Goal: Information Seeking & Learning: Find specific fact

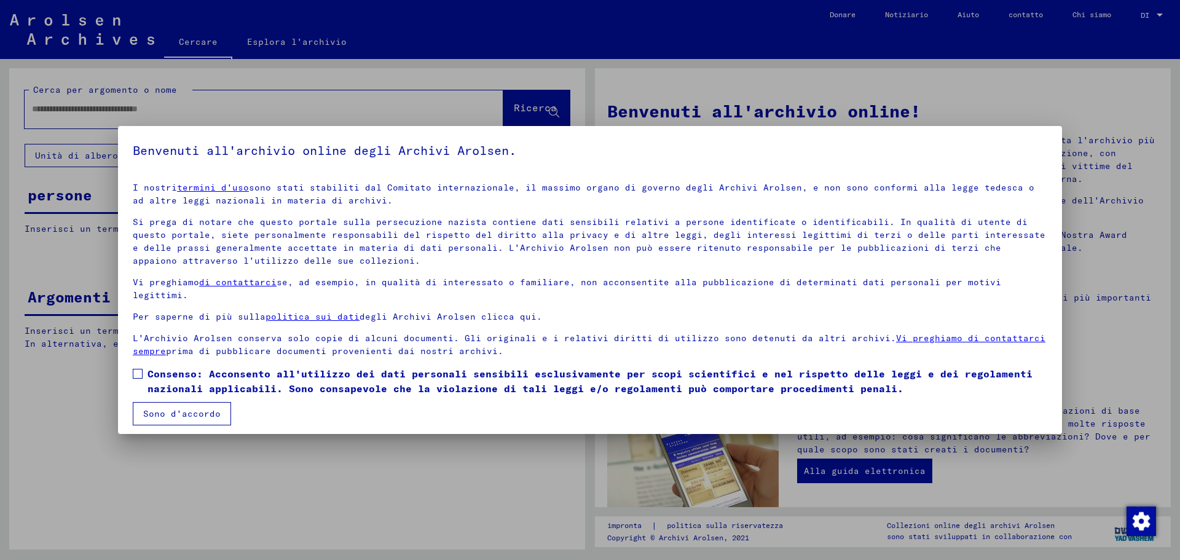
click at [138, 374] on span at bounding box center [138, 374] width 10 height 10
click at [177, 411] on font "Sono d'accordo" at bounding box center [181, 413] width 77 height 11
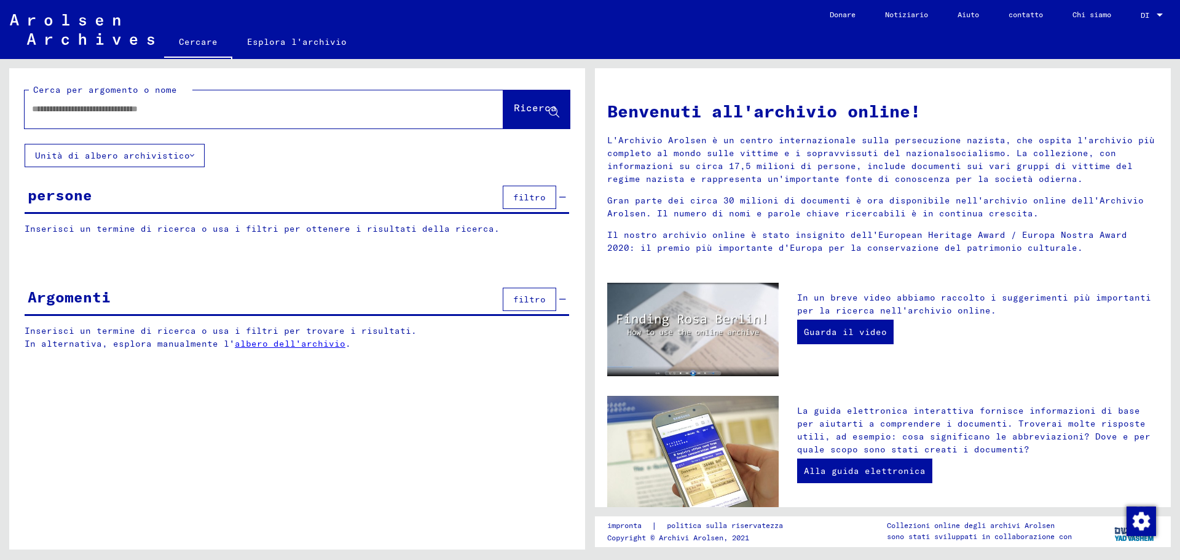
click at [224, 117] on div at bounding box center [246, 109] width 442 height 28
click at [227, 112] on input "text" at bounding box center [249, 109] width 434 height 13
type input "**********"
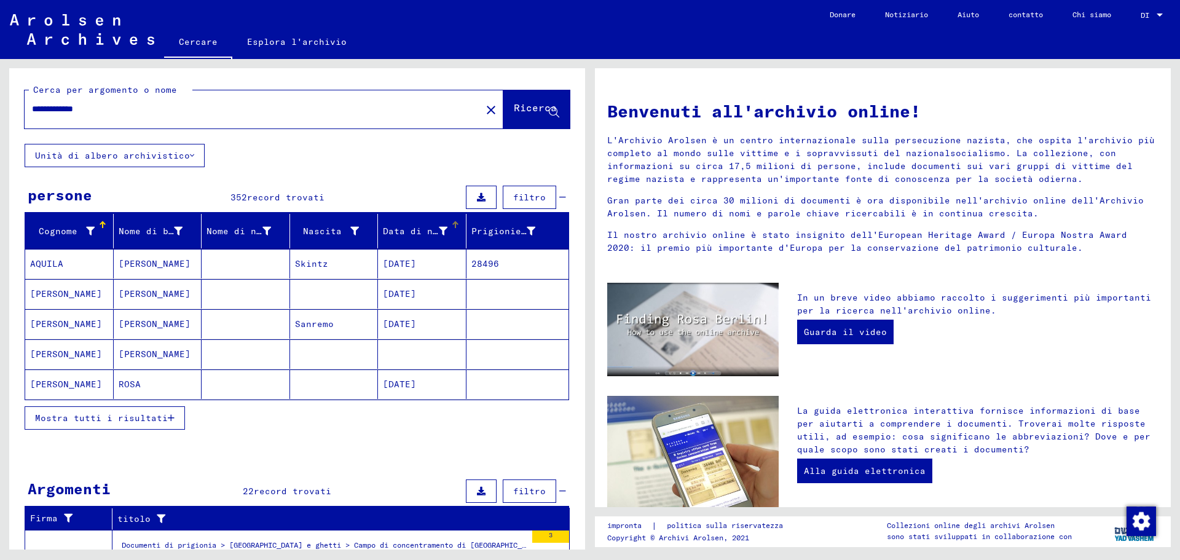
click at [455, 222] on div at bounding box center [457, 223] width 4 height 4
click at [136, 420] on font "Mostra tutti i risultati" at bounding box center [101, 417] width 133 height 11
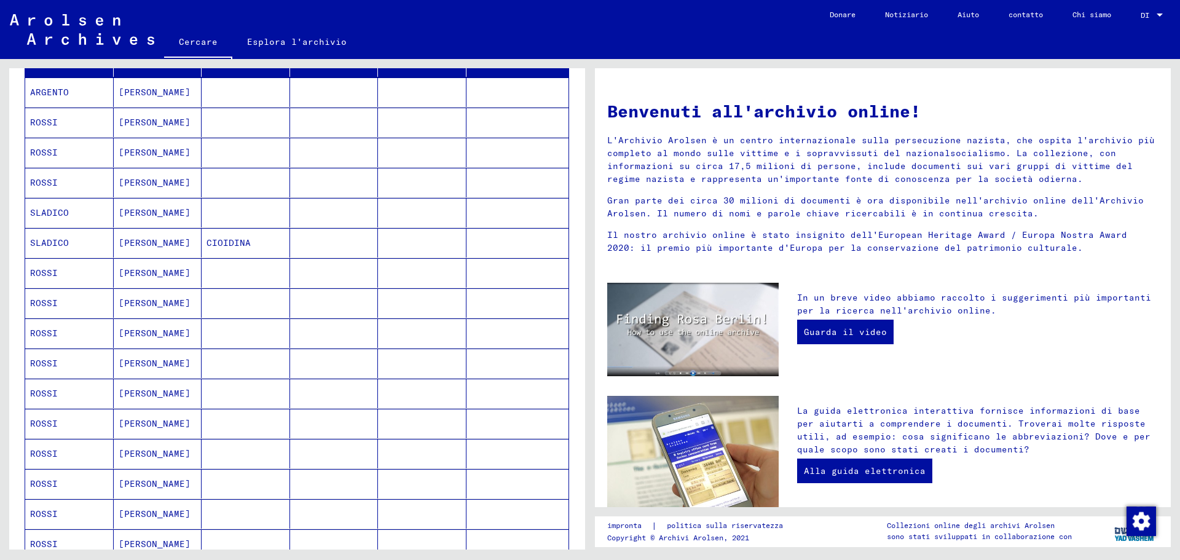
scroll to position [184, 0]
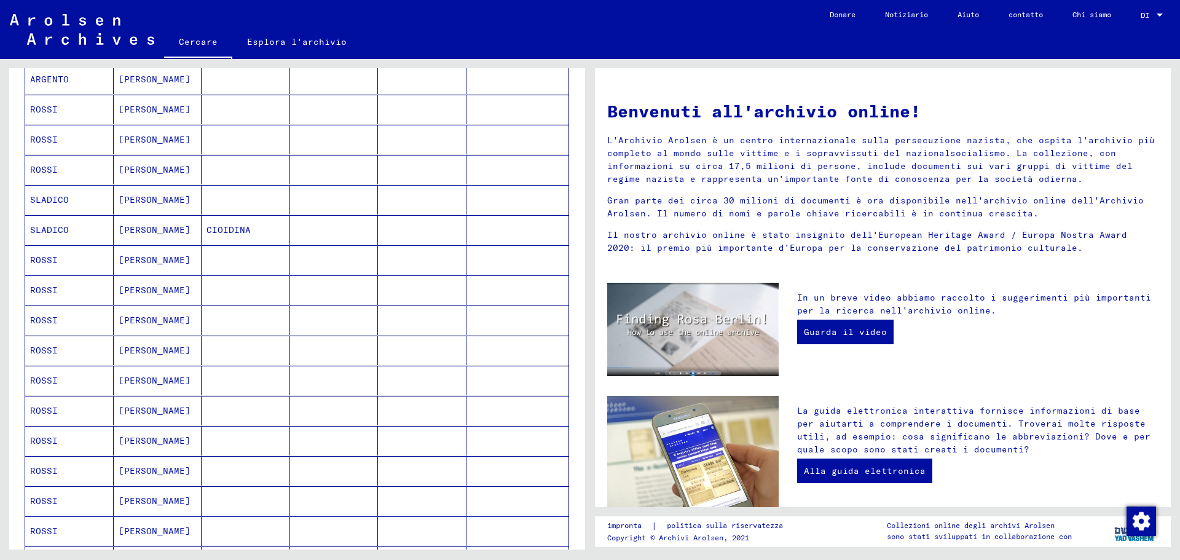
click at [417, 257] on mat-cell at bounding box center [422, 259] width 88 height 29
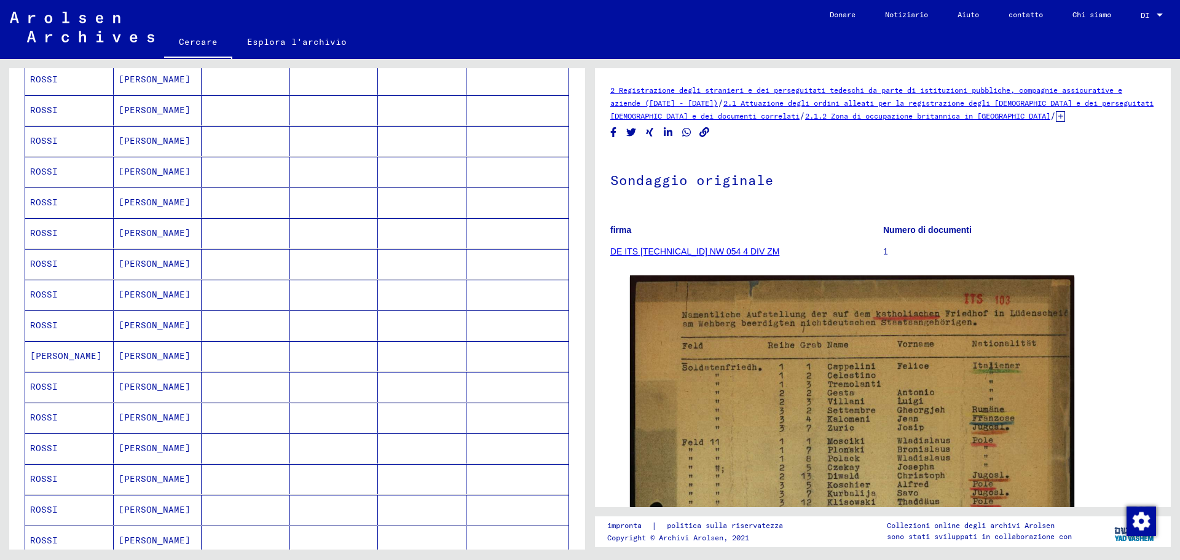
scroll to position [676, 0]
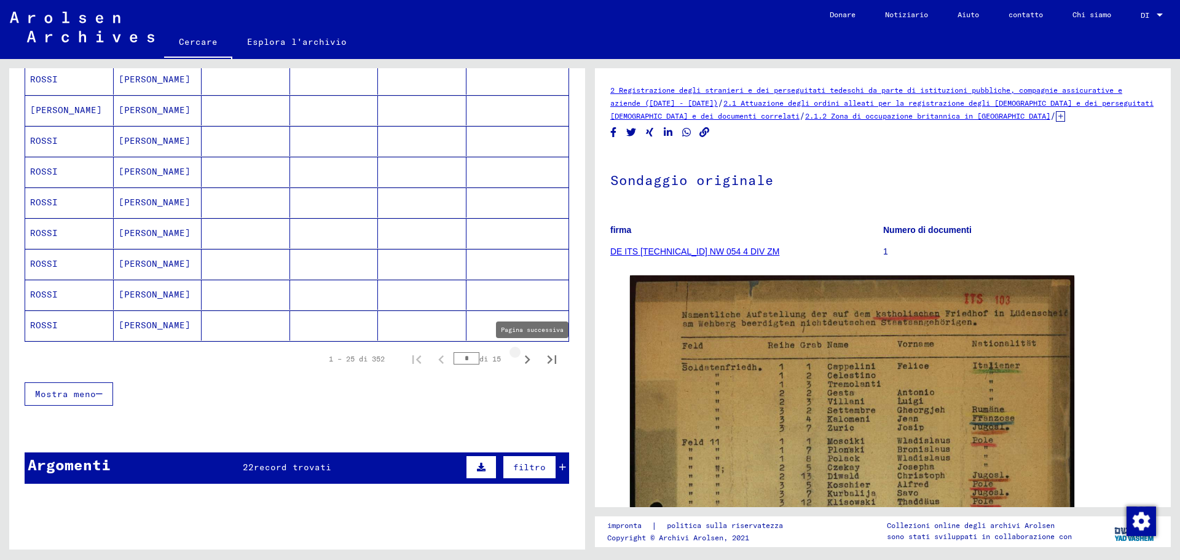
click at [519, 359] on icon "Pagina successiva" at bounding box center [527, 359] width 17 height 17
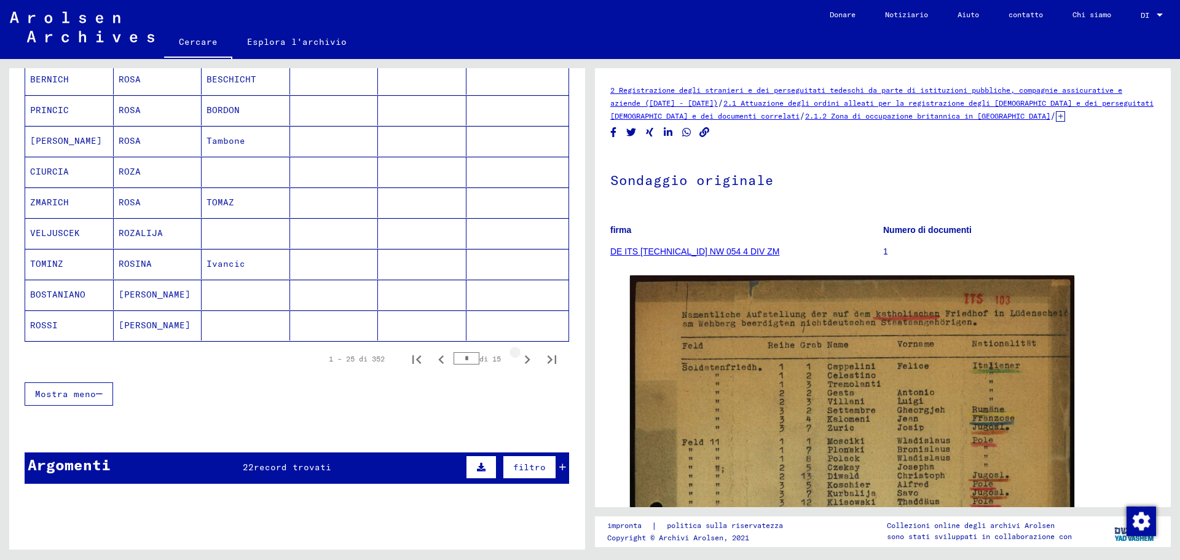
click at [519, 359] on icon "Pagina successiva" at bounding box center [527, 359] width 17 height 17
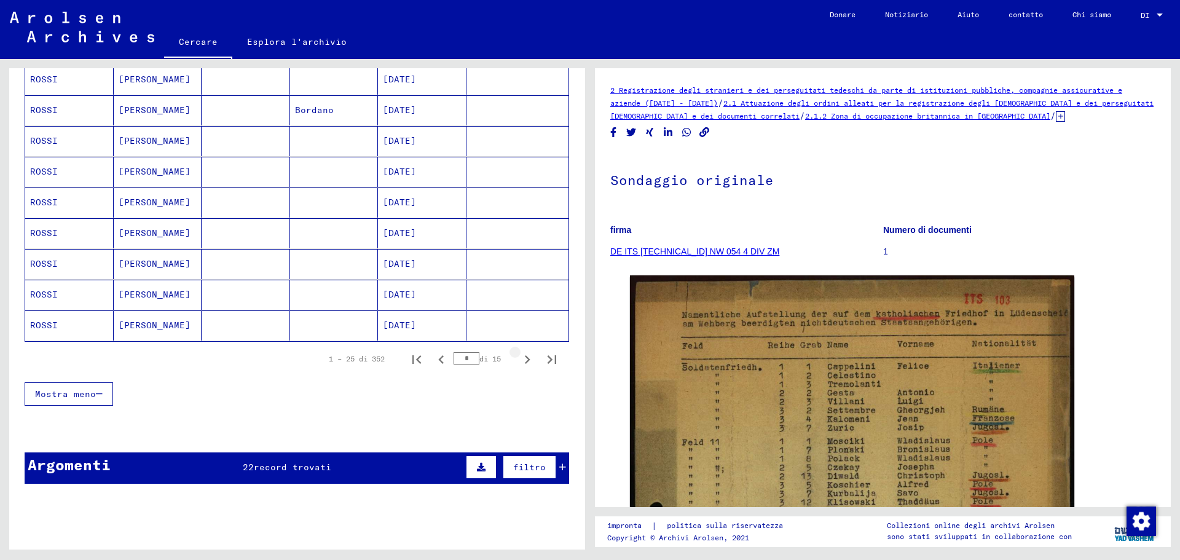
click at [519, 359] on icon "Pagina successiva" at bounding box center [527, 359] width 17 height 17
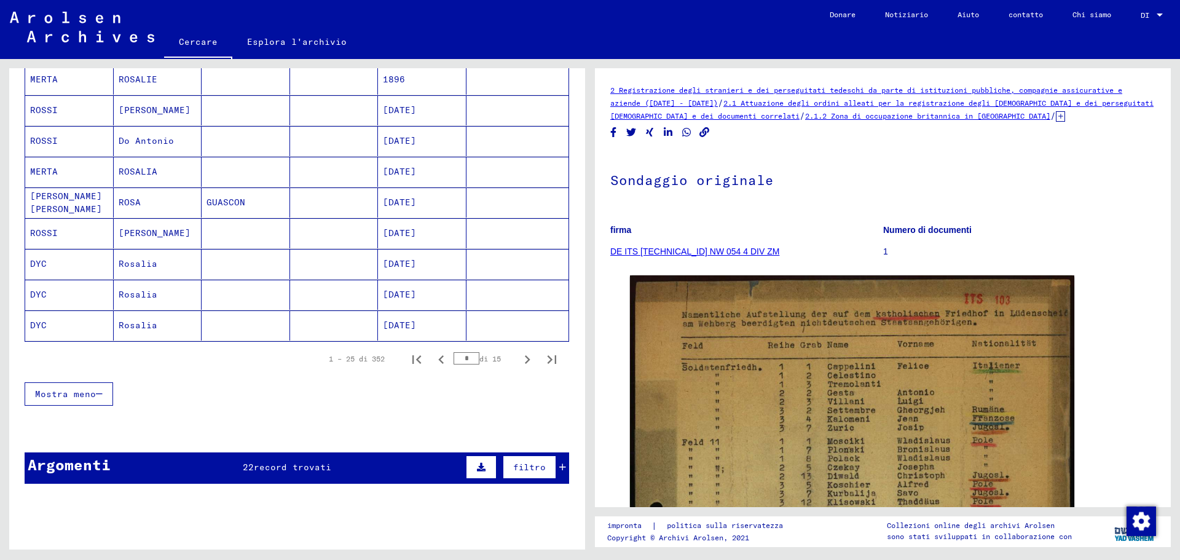
click at [519, 359] on icon "Pagina successiva" at bounding box center [527, 359] width 17 height 17
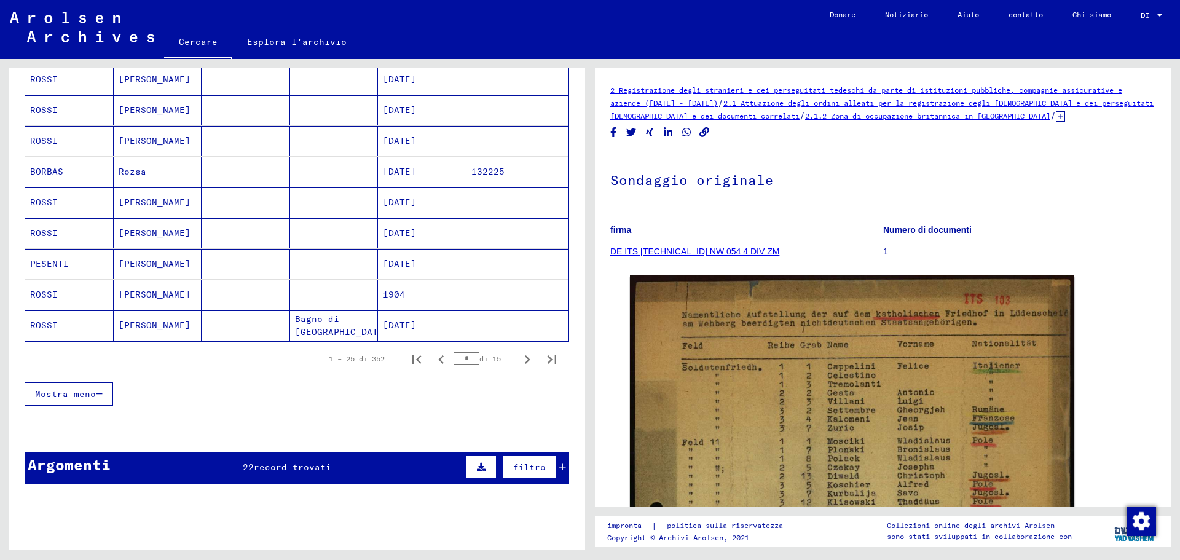
click at [519, 359] on icon "Pagina successiva" at bounding box center [527, 359] width 17 height 17
type input "*"
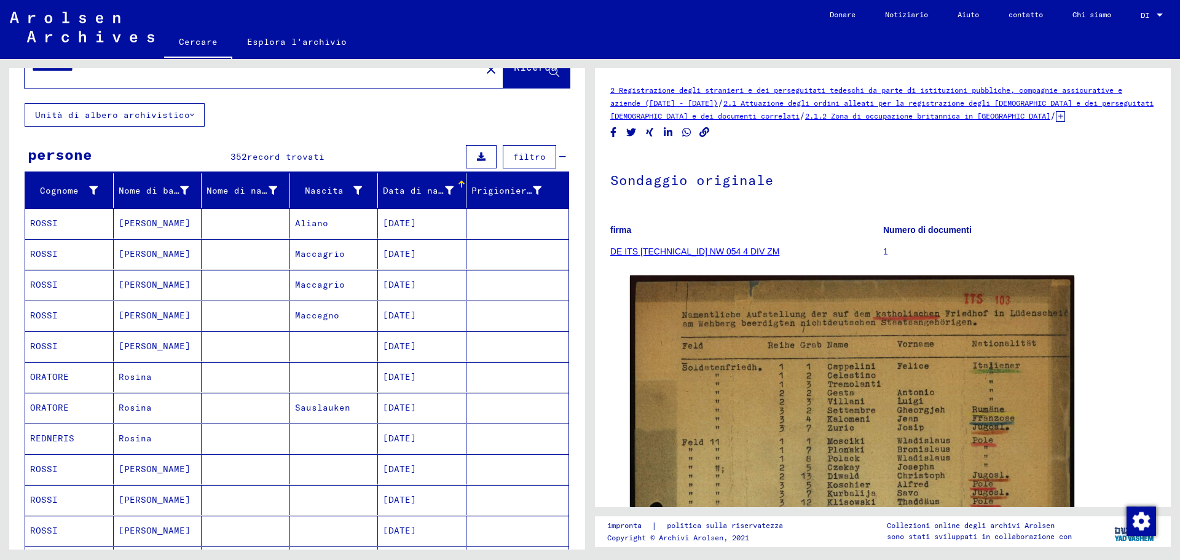
scroll to position [61, 0]
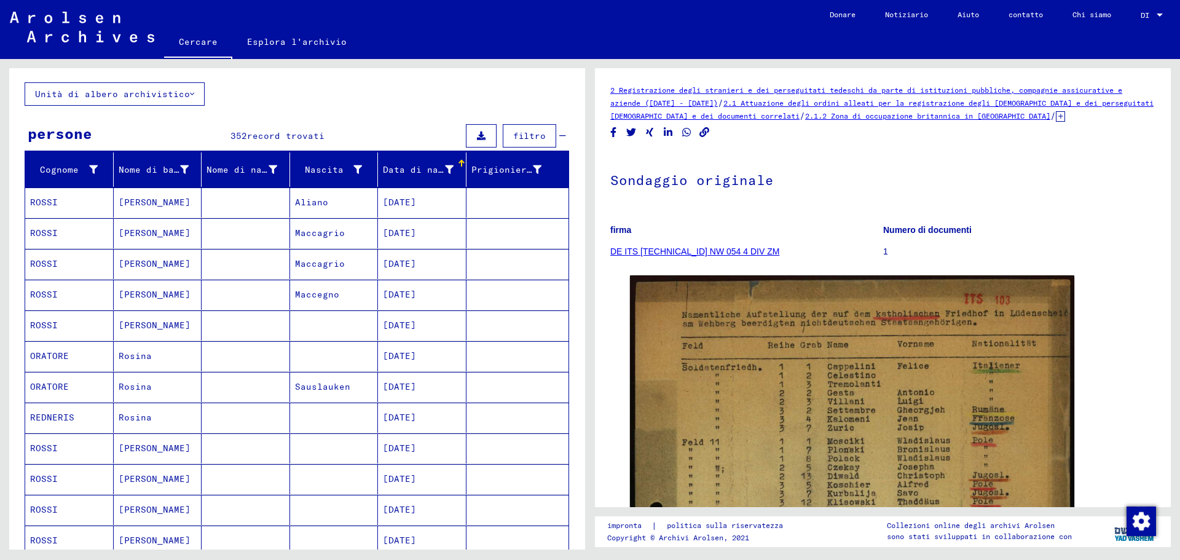
click at [438, 473] on mat-cell "[DATE]" at bounding box center [422, 479] width 88 height 30
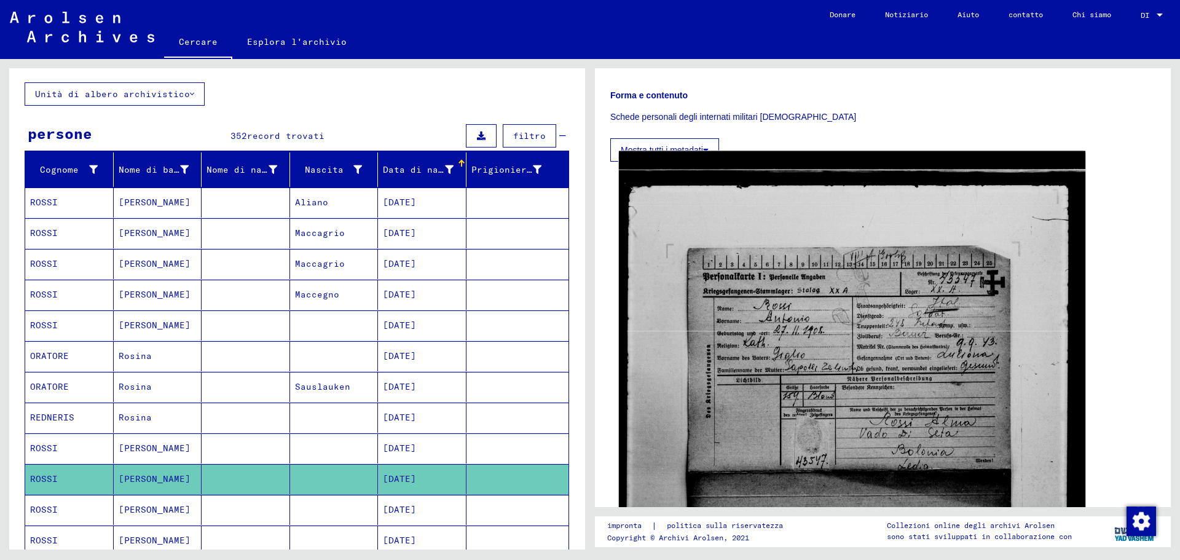
scroll to position [184, 0]
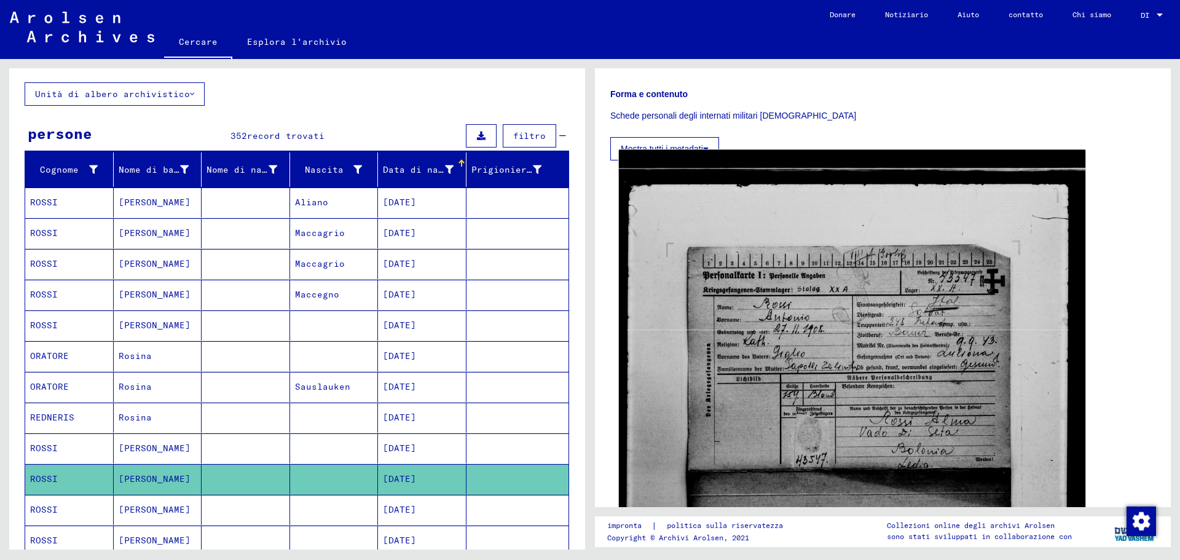
click at [802, 363] on img at bounding box center [852, 473] width 466 height 647
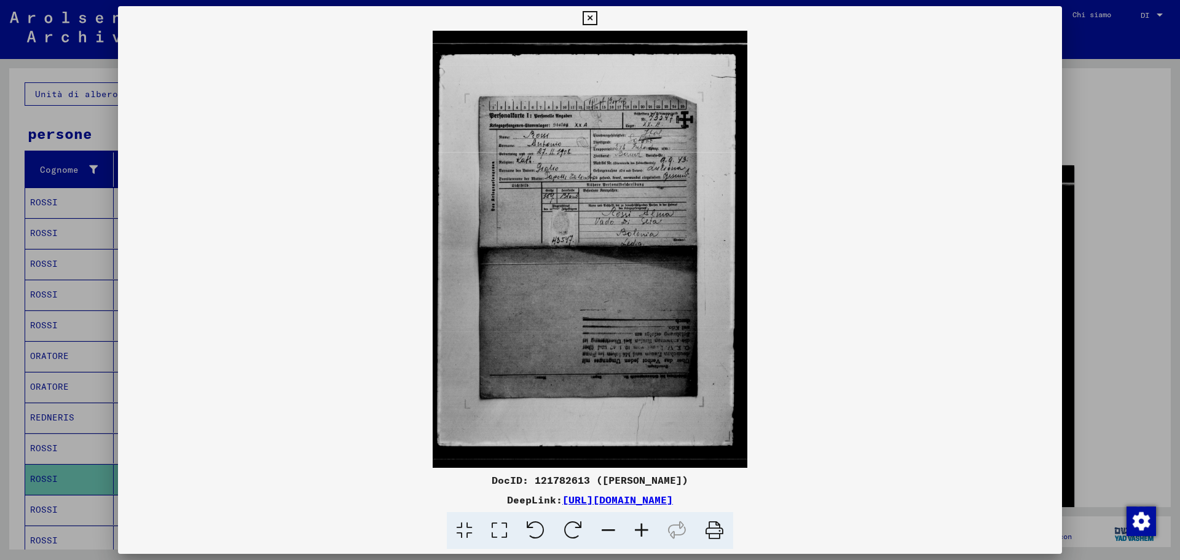
click at [641, 527] on icon at bounding box center [641, 530] width 33 height 37
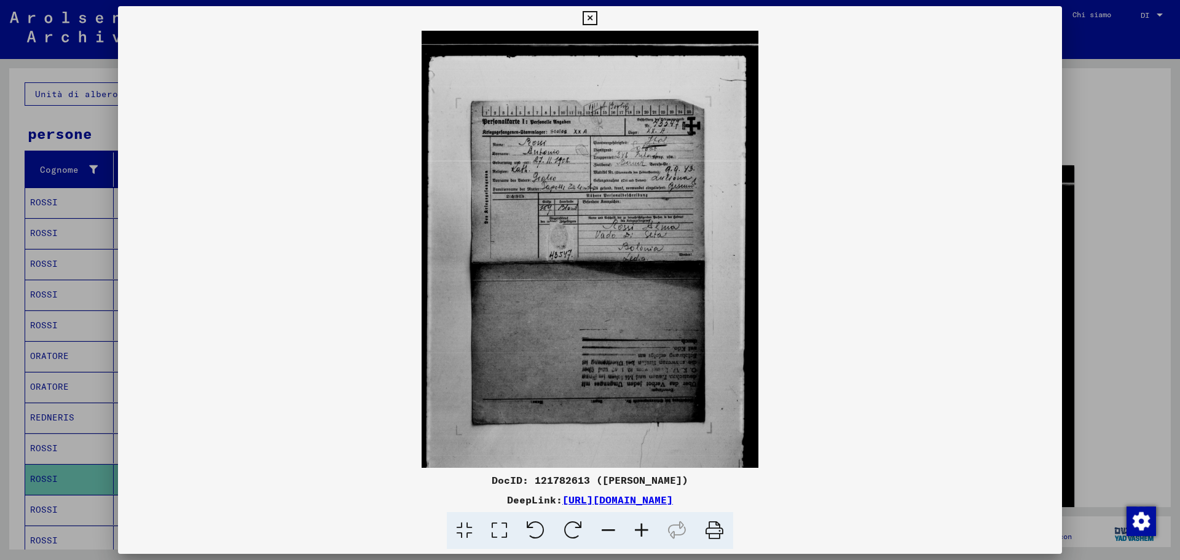
click at [641, 527] on icon at bounding box center [641, 530] width 33 height 37
click at [641, 526] on icon at bounding box center [641, 530] width 33 height 37
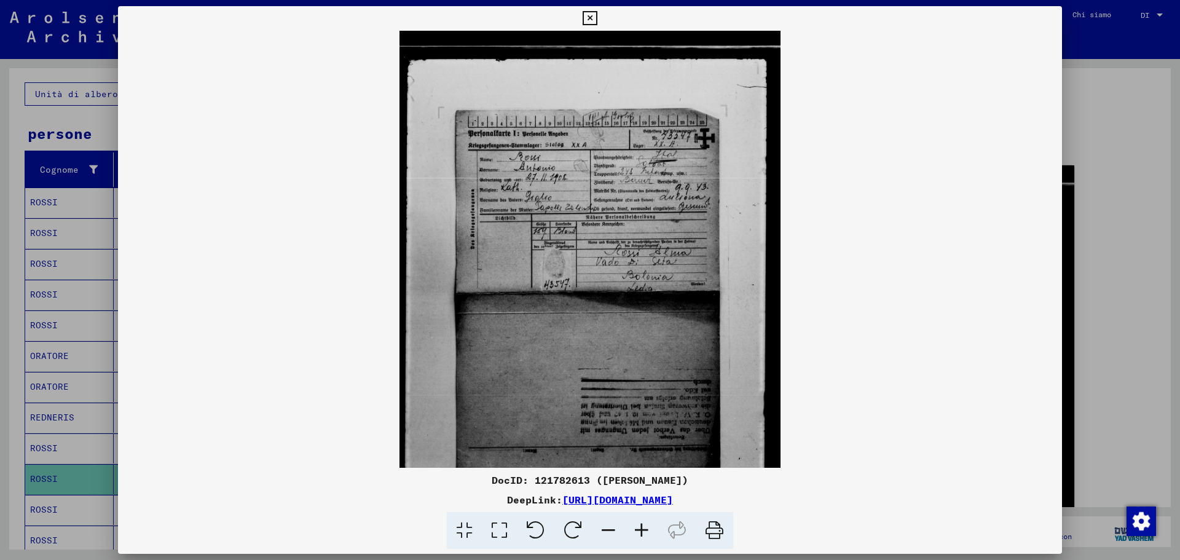
click at [641, 526] on icon at bounding box center [641, 530] width 33 height 37
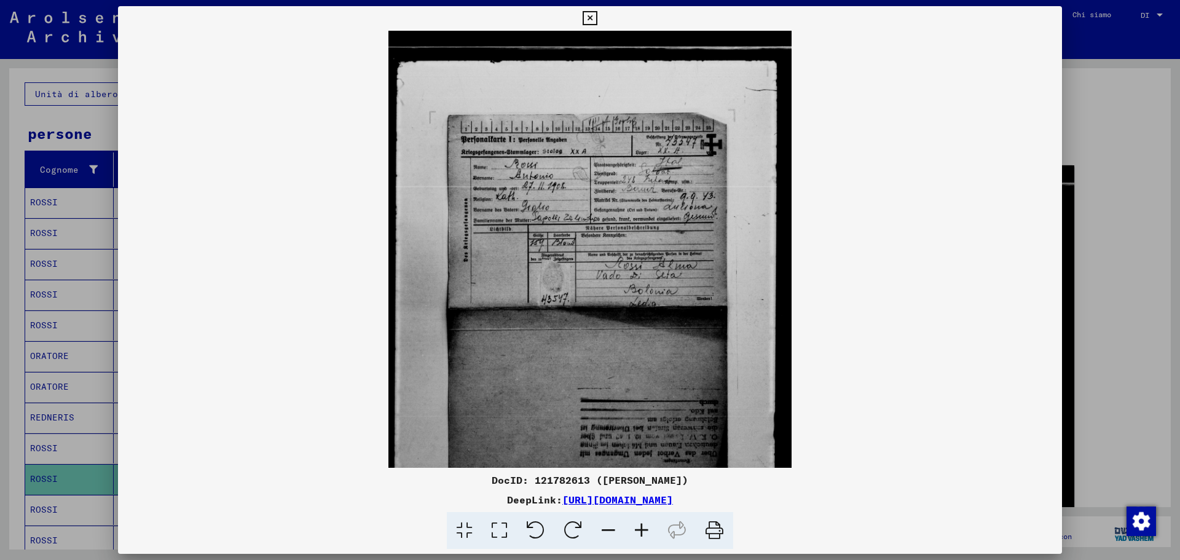
click at [641, 526] on icon at bounding box center [641, 530] width 33 height 37
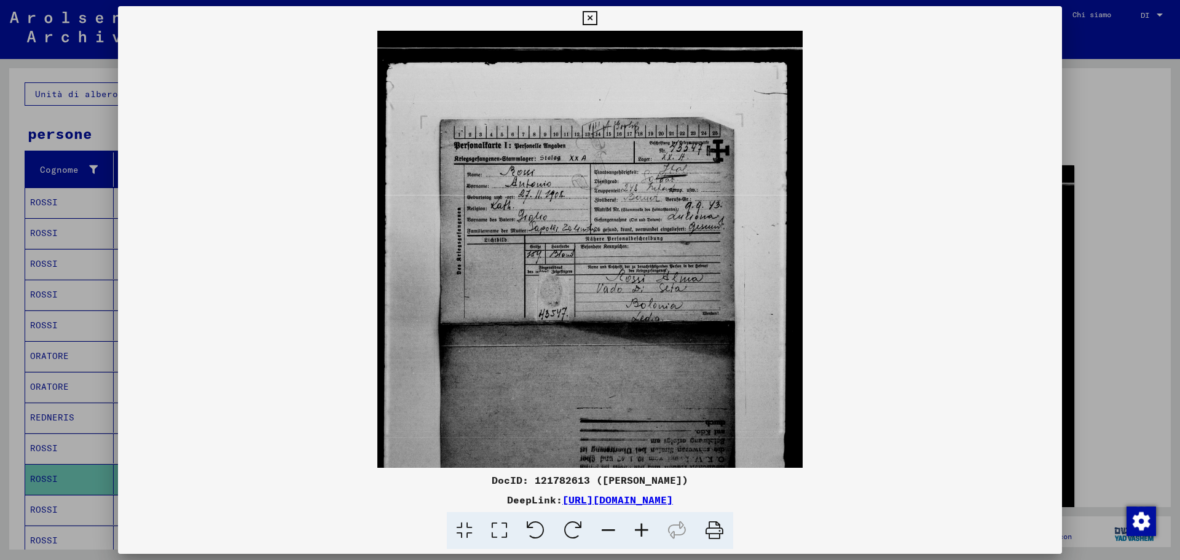
click at [641, 526] on icon at bounding box center [641, 530] width 33 height 37
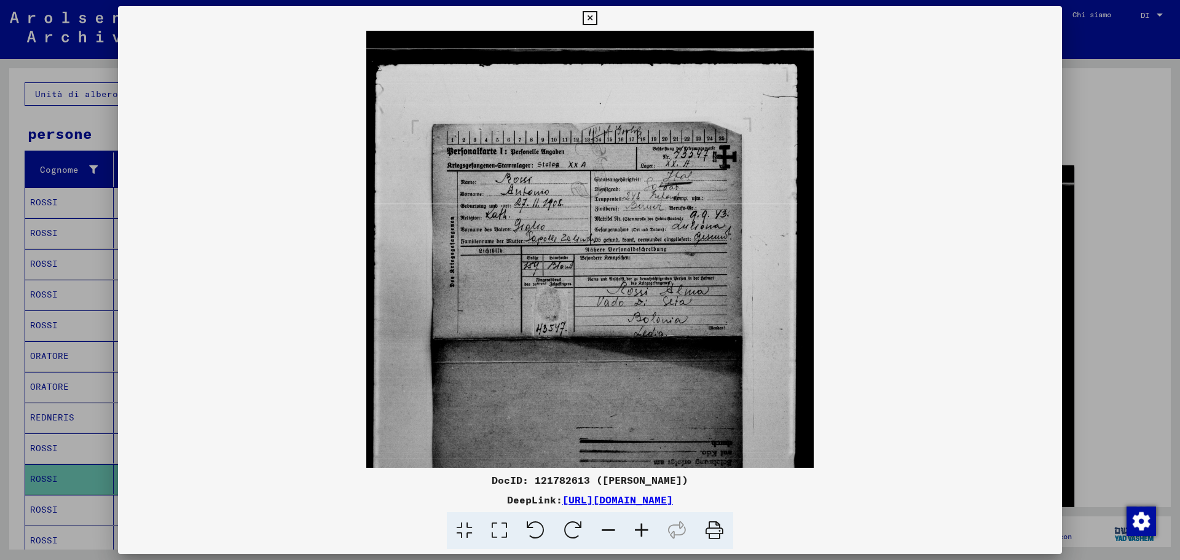
click at [641, 526] on icon at bounding box center [641, 530] width 33 height 37
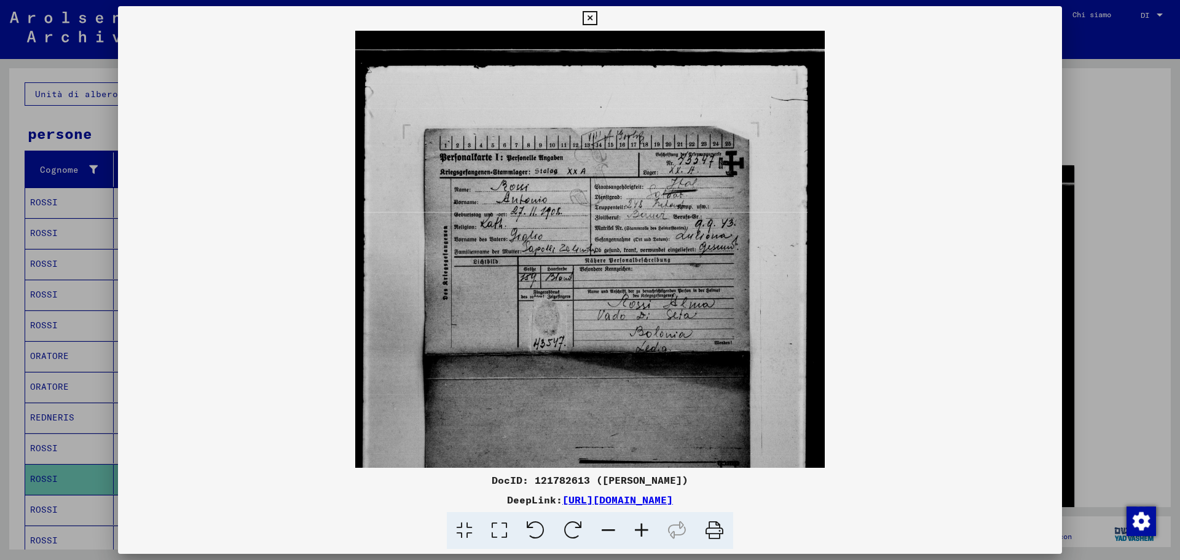
click at [641, 526] on icon at bounding box center [641, 530] width 33 height 37
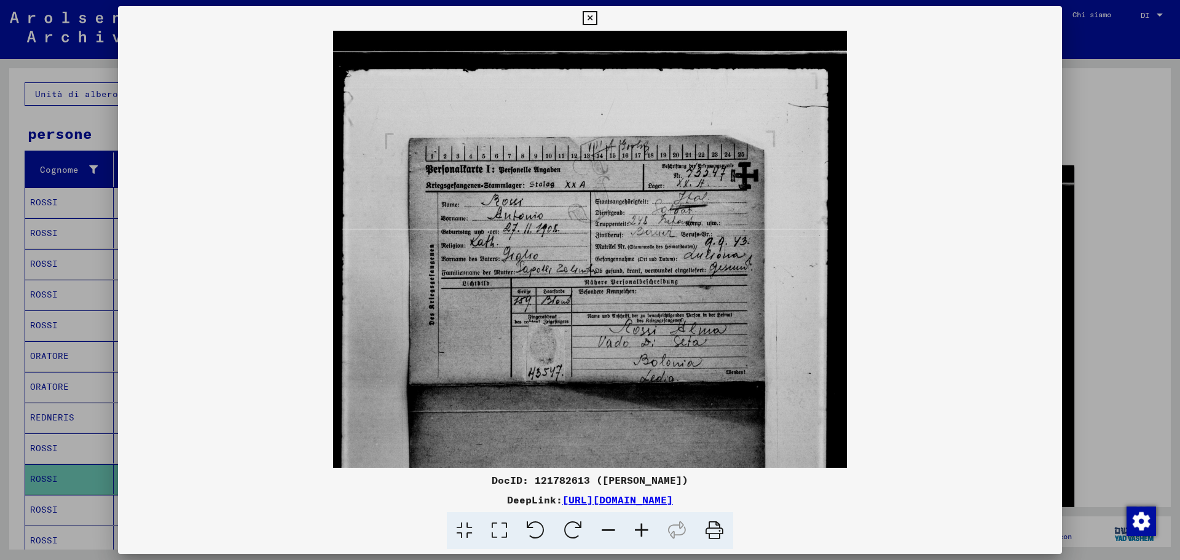
click at [641, 526] on icon at bounding box center [641, 530] width 33 height 37
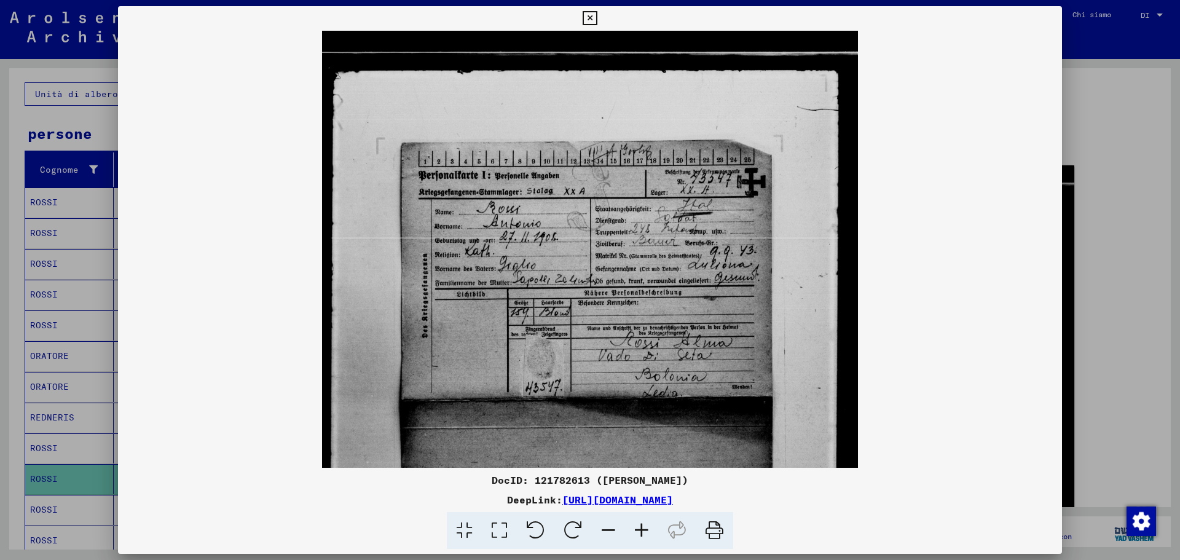
click at [641, 526] on icon at bounding box center [641, 530] width 33 height 37
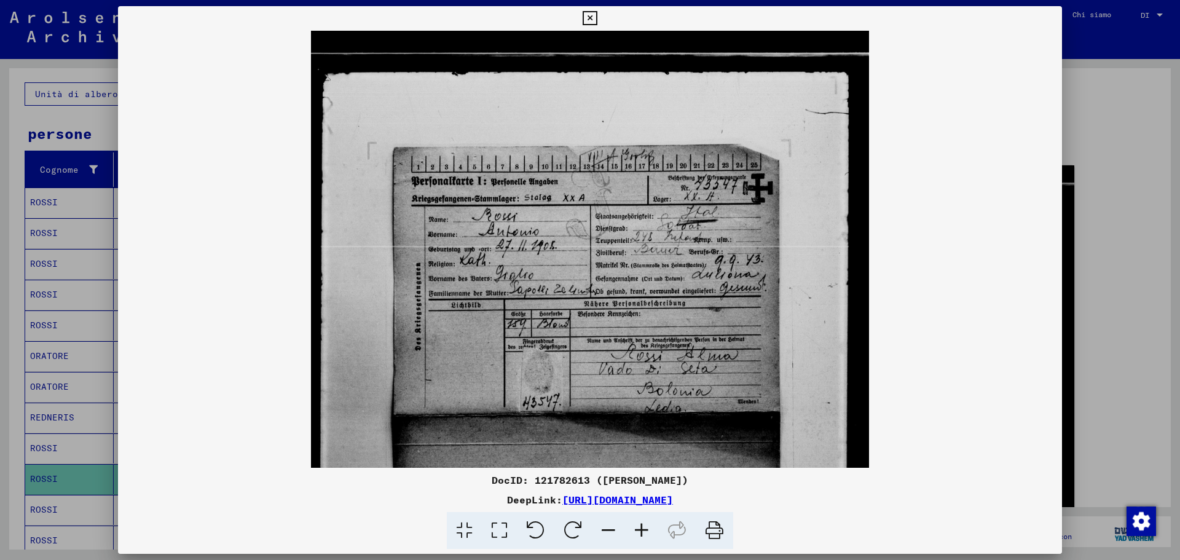
click at [640, 526] on icon at bounding box center [641, 530] width 33 height 37
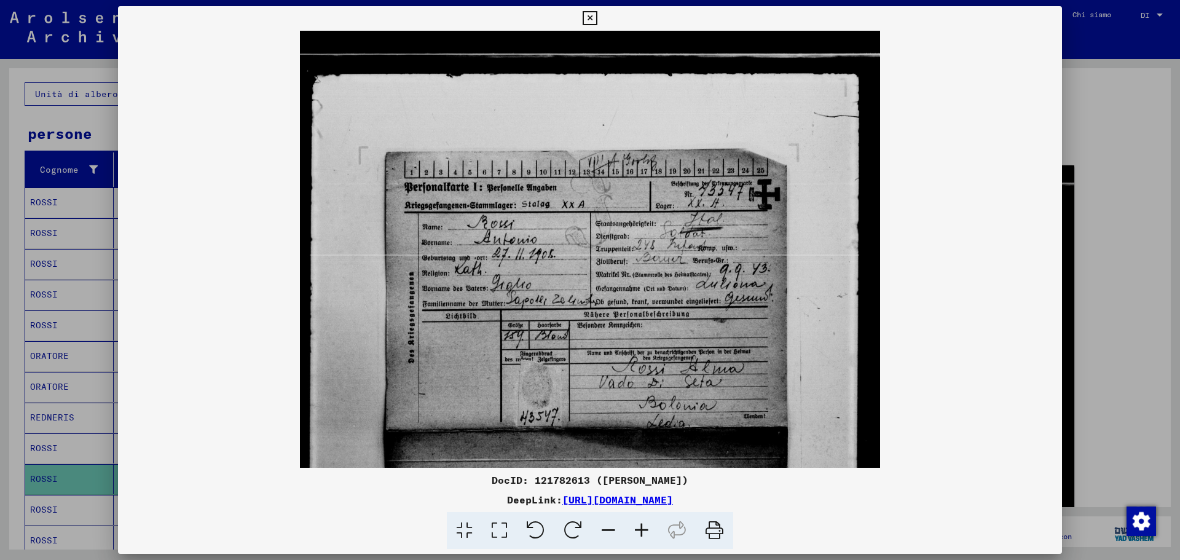
click at [638, 525] on icon at bounding box center [641, 530] width 33 height 37
click at [636, 524] on icon at bounding box center [641, 530] width 33 height 37
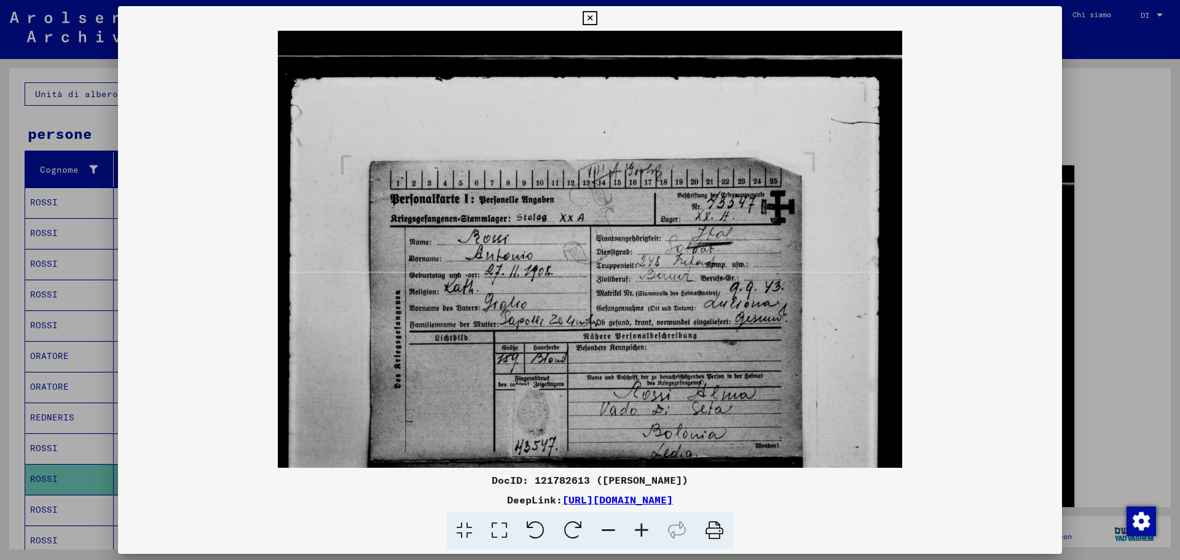
click at [636, 524] on icon at bounding box center [641, 530] width 33 height 37
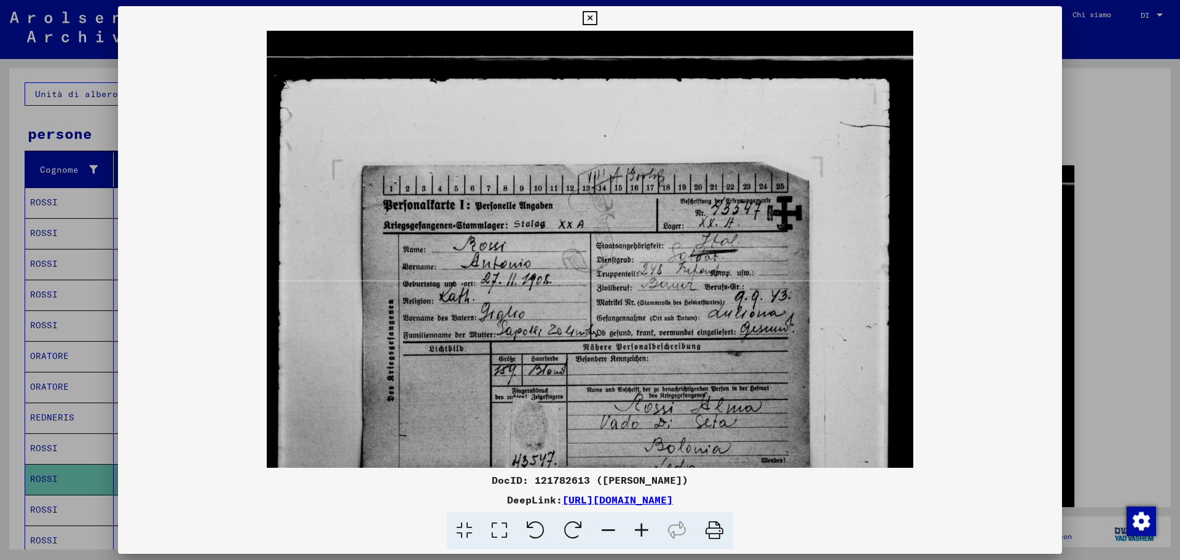
click at [635, 524] on icon at bounding box center [641, 530] width 33 height 37
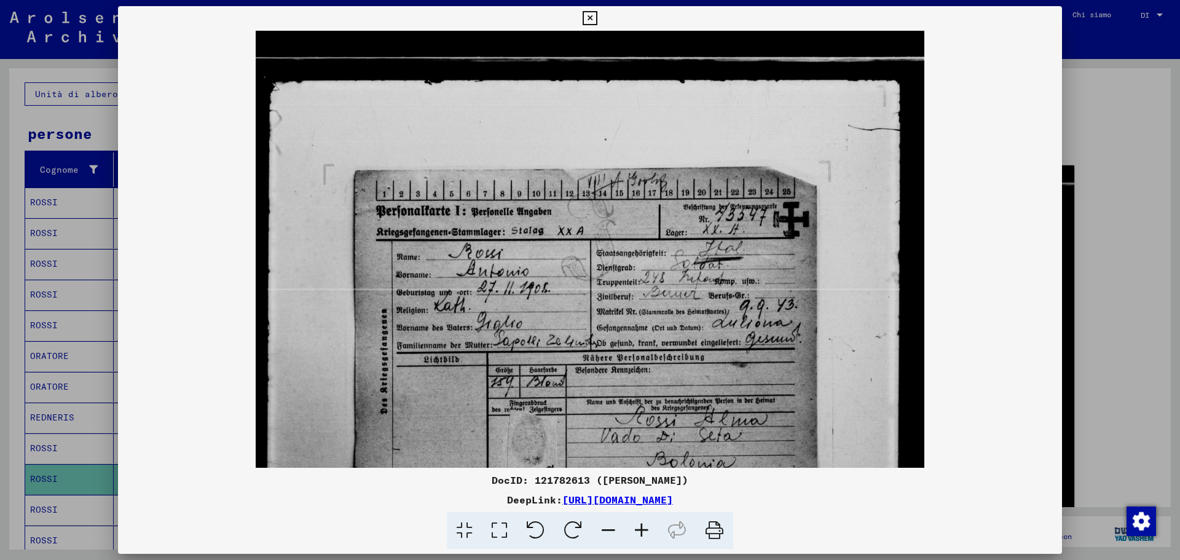
click at [632, 523] on icon at bounding box center [641, 530] width 33 height 37
click at [88, 478] on div at bounding box center [590, 280] width 1180 height 560
